Goal: Navigation & Orientation: Find specific page/section

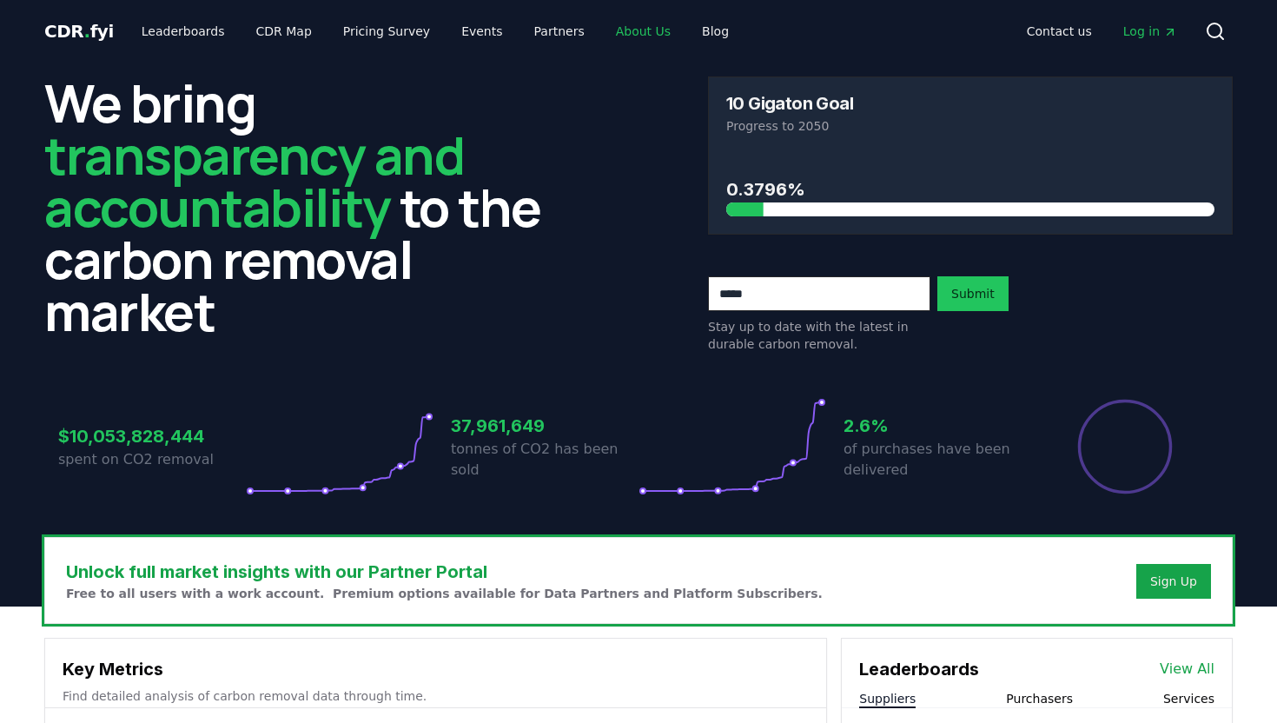
click at [622, 30] on link "About Us" at bounding box center [643, 31] width 83 height 31
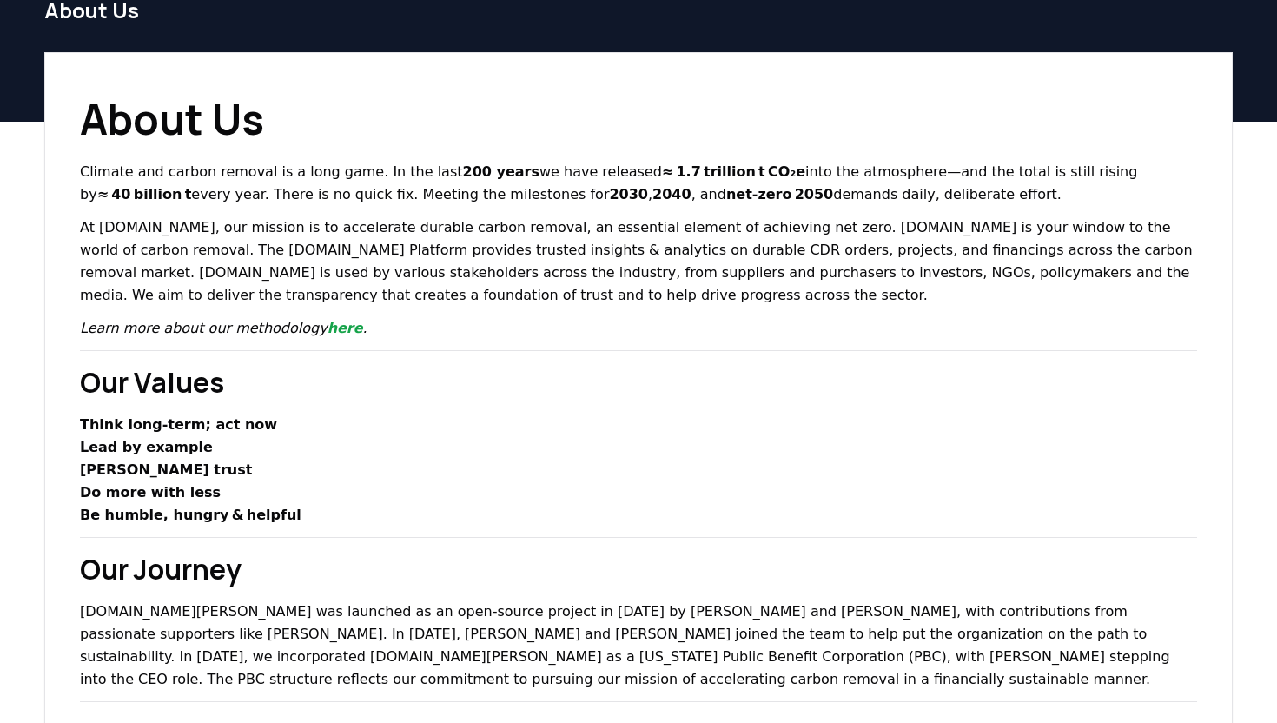
scroll to position [51, 0]
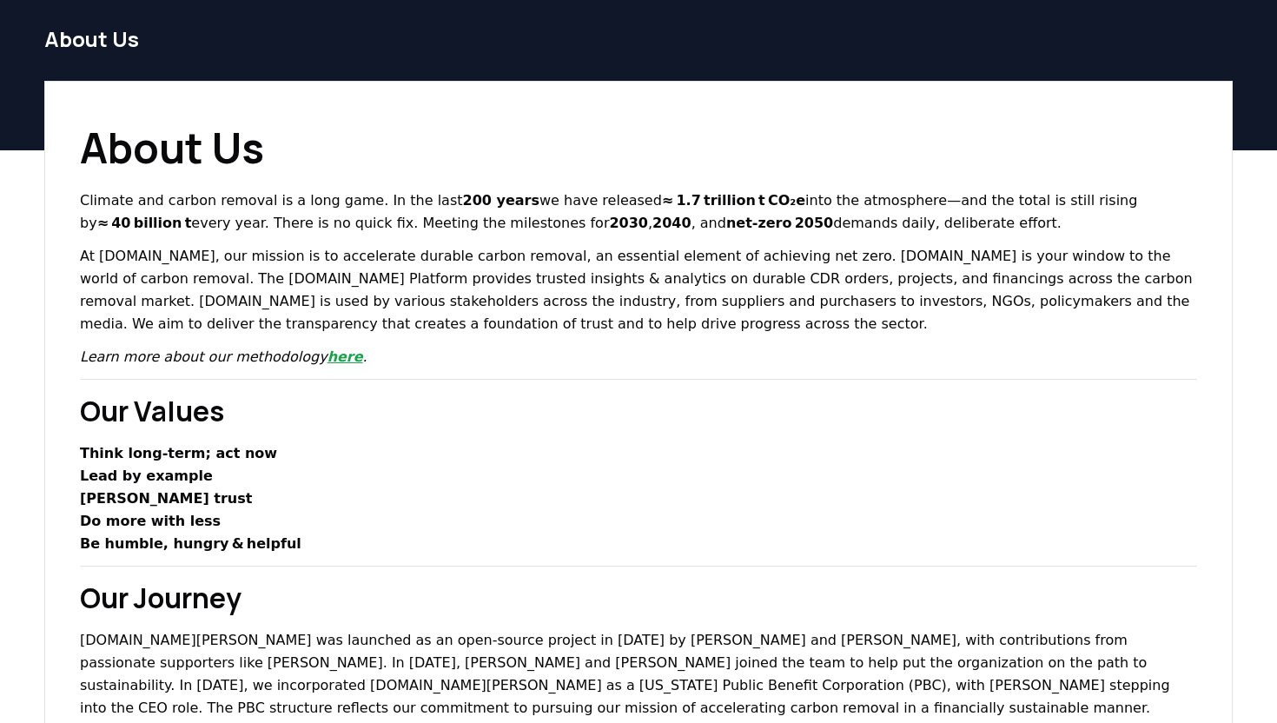
click at [327, 353] on link "here" at bounding box center [345, 356] width 36 height 17
